Goal: Navigation & Orientation: Find specific page/section

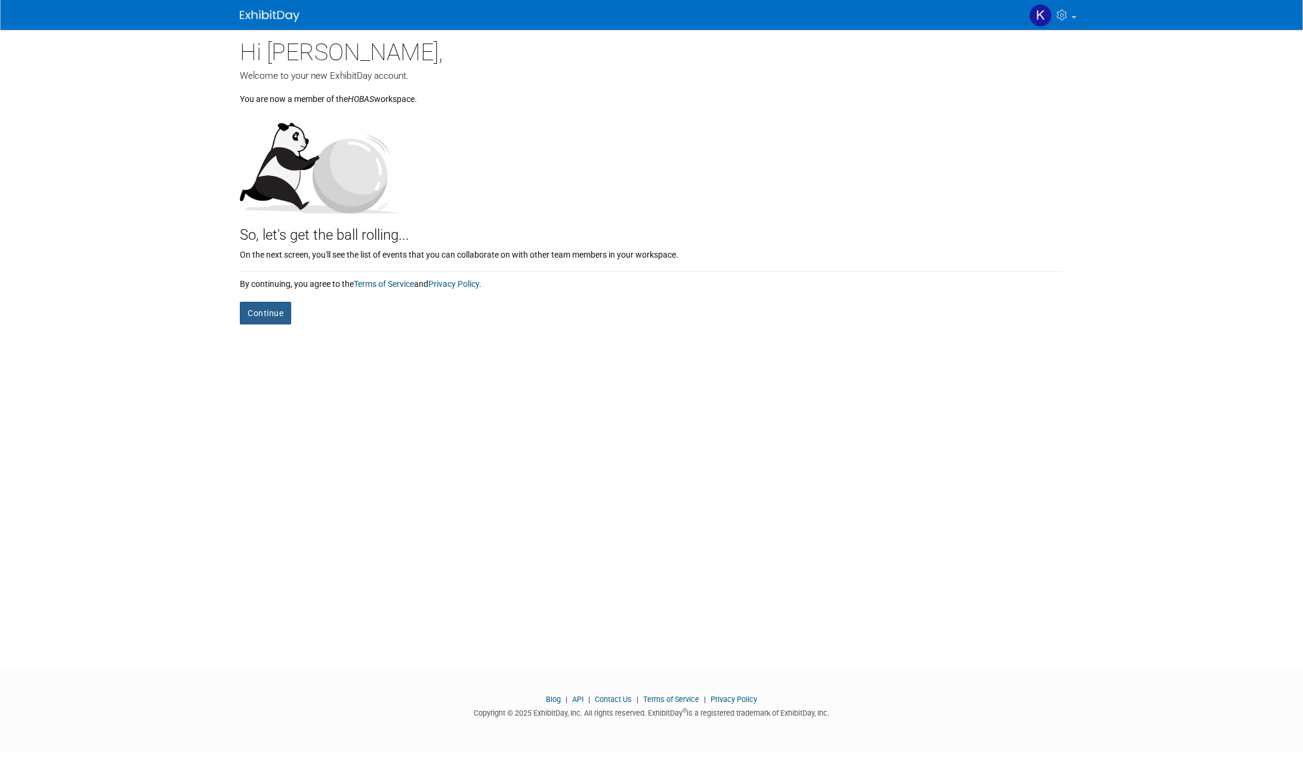
click at [273, 312] on button "Continue" at bounding box center [265, 313] width 51 height 23
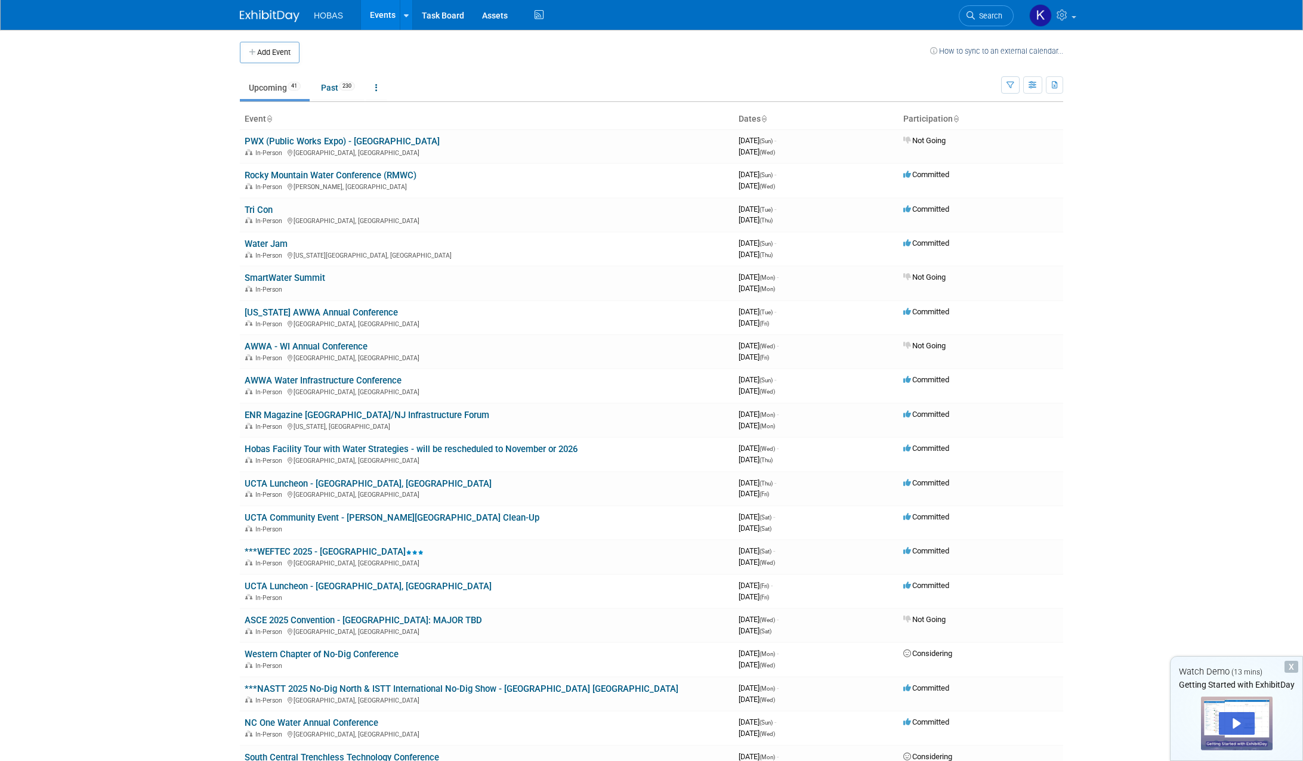
click at [263, 16] on img at bounding box center [270, 16] width 60 height 12
